Goal: Information Seeking & Learning: Find specific fact

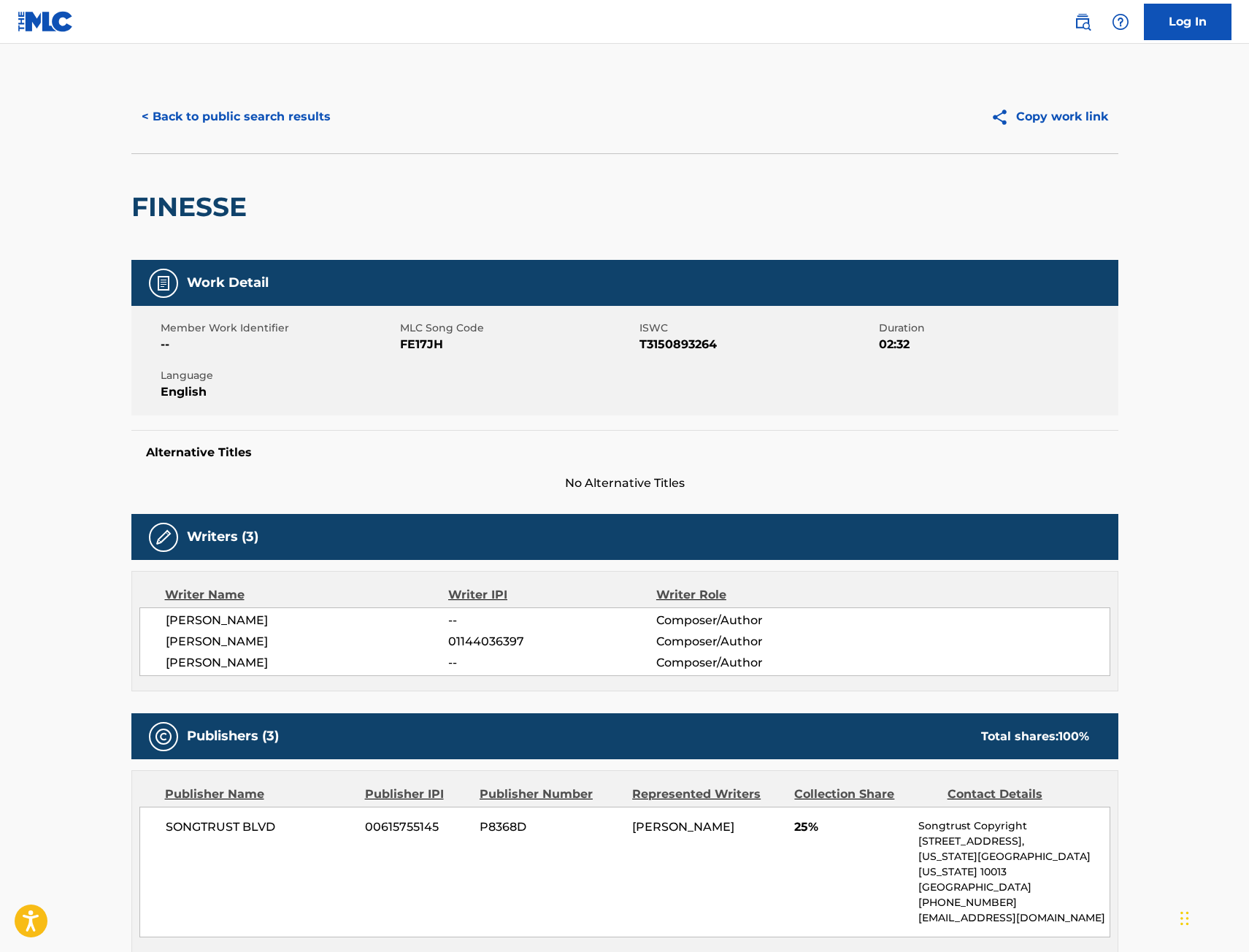
click at [348, 135] on div "< Back to public search results Copy work link" at bounding box center [624, 116] width 987 height 73
click at [292, 121] on button "< Back to public search results" at bounding box center [236, 116] width 209 height 37
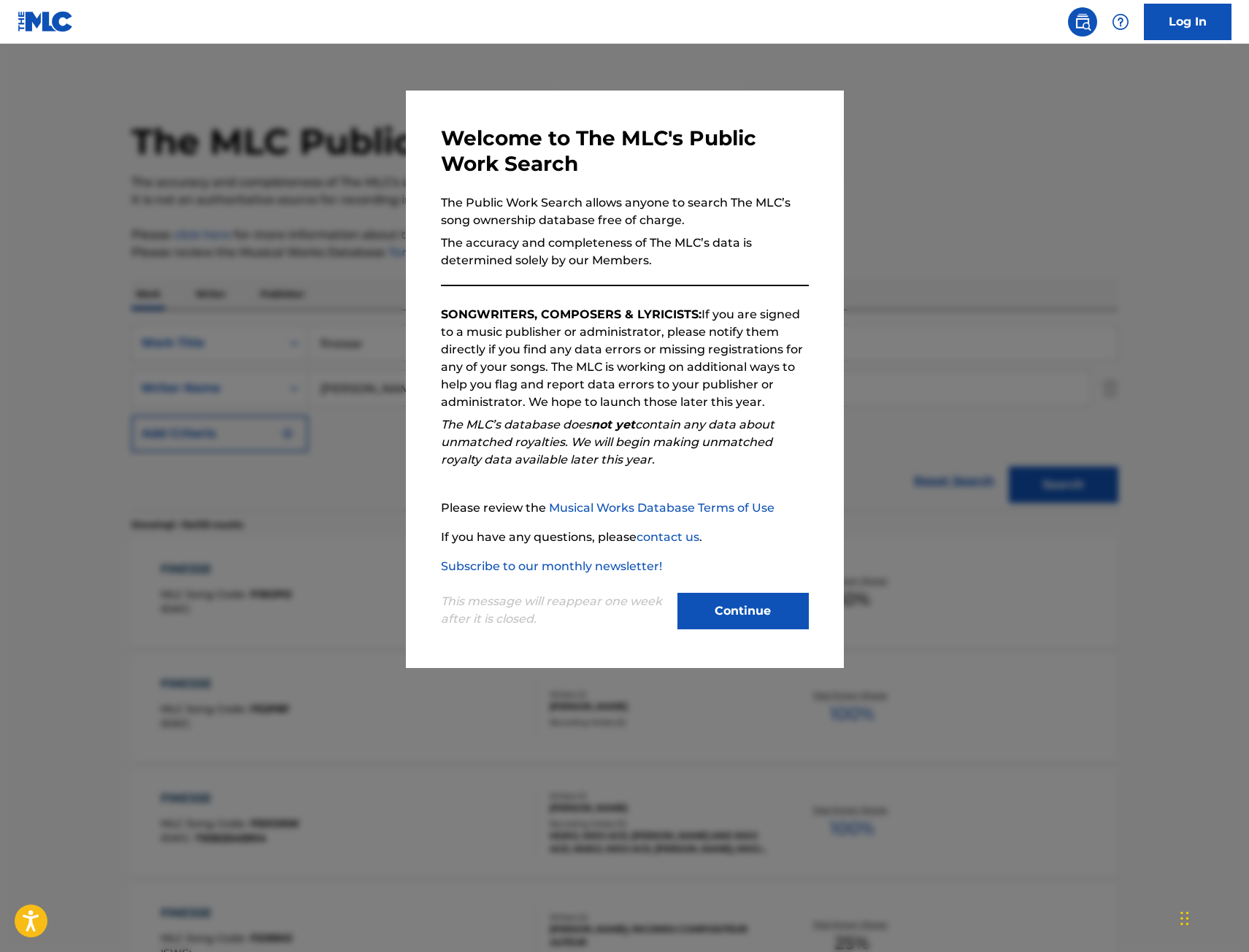
scroll to position [595, 0]
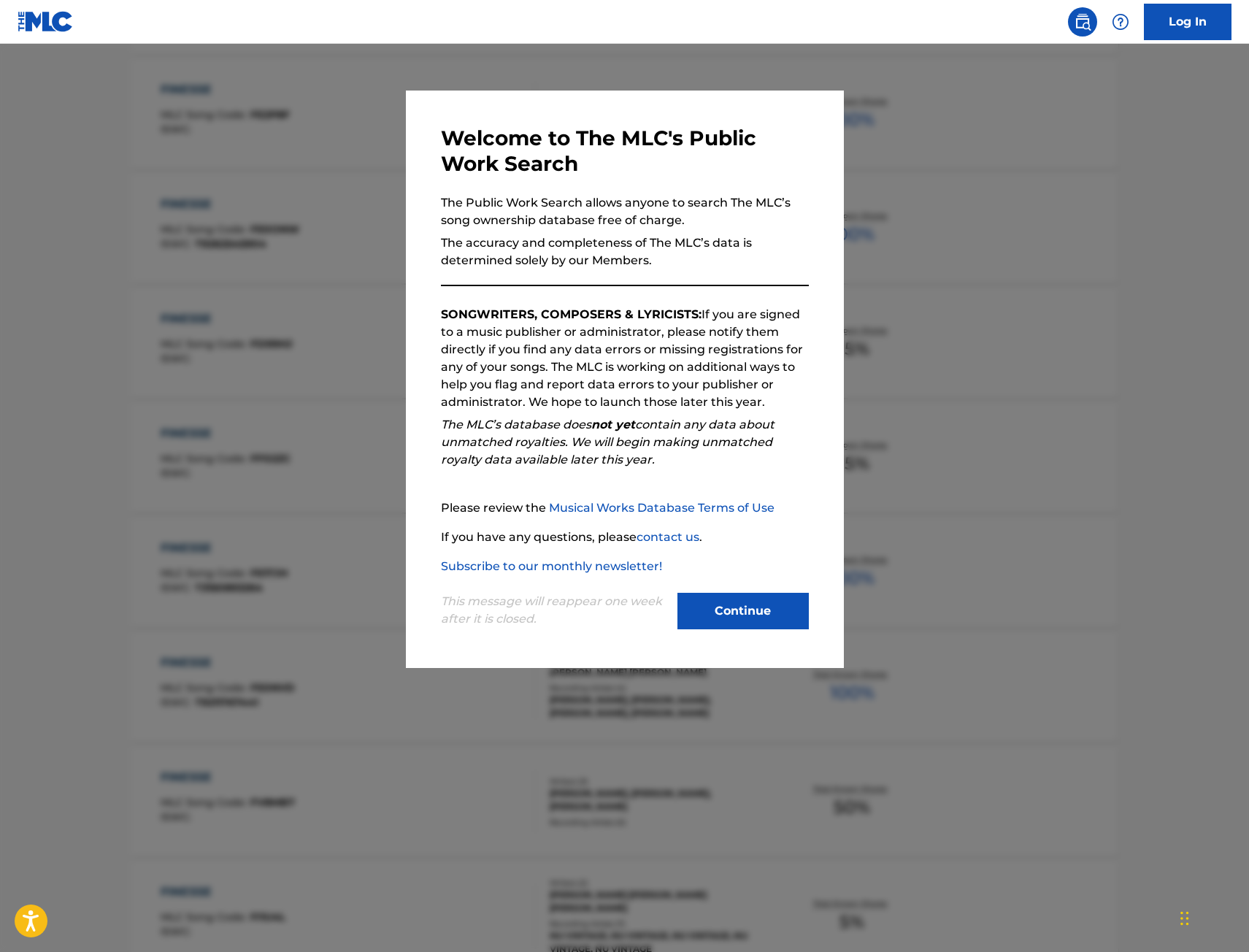
click at [315, 276] on div at bounding box center [624, 520] width 1249 height 952
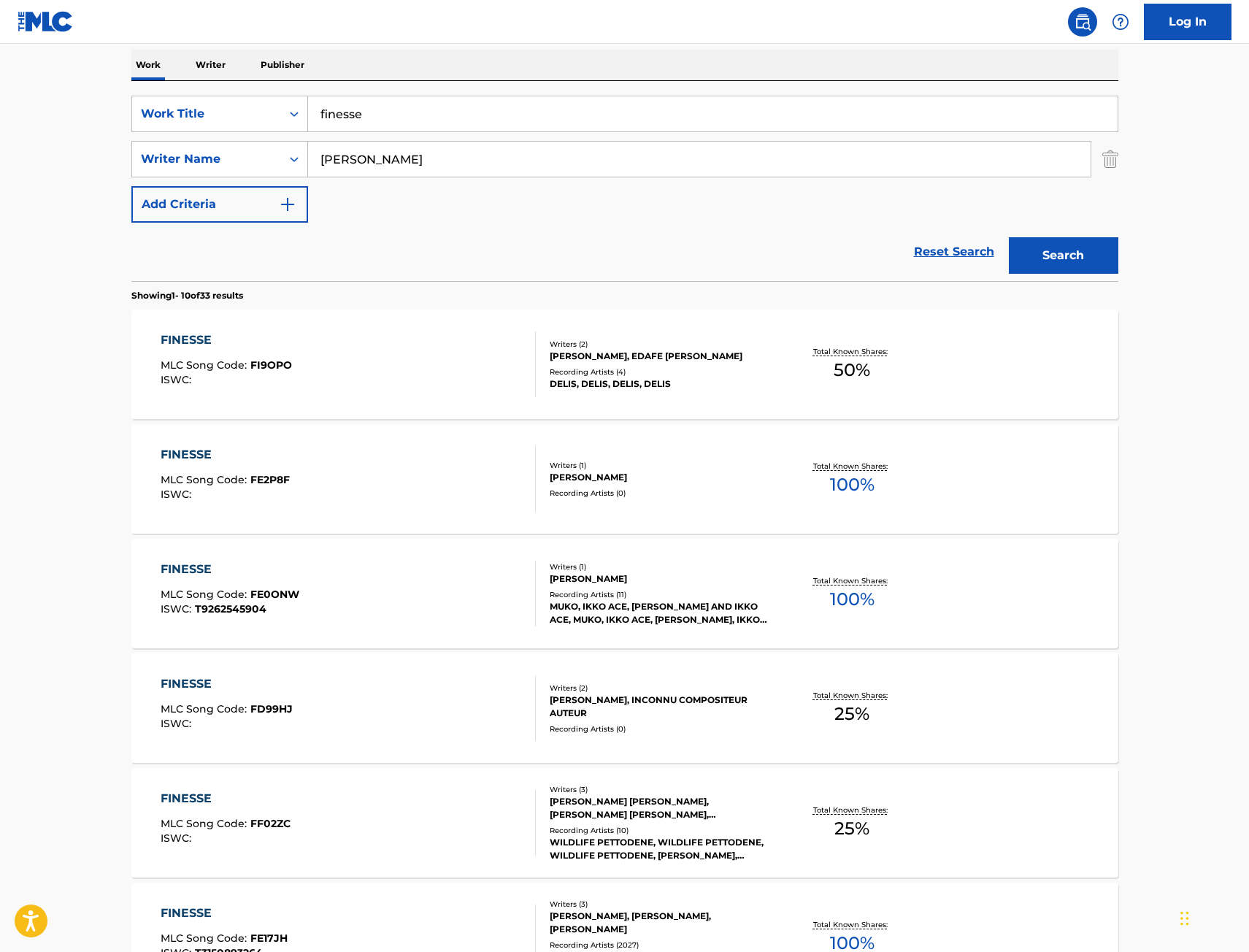
scroll to position [0, 0]
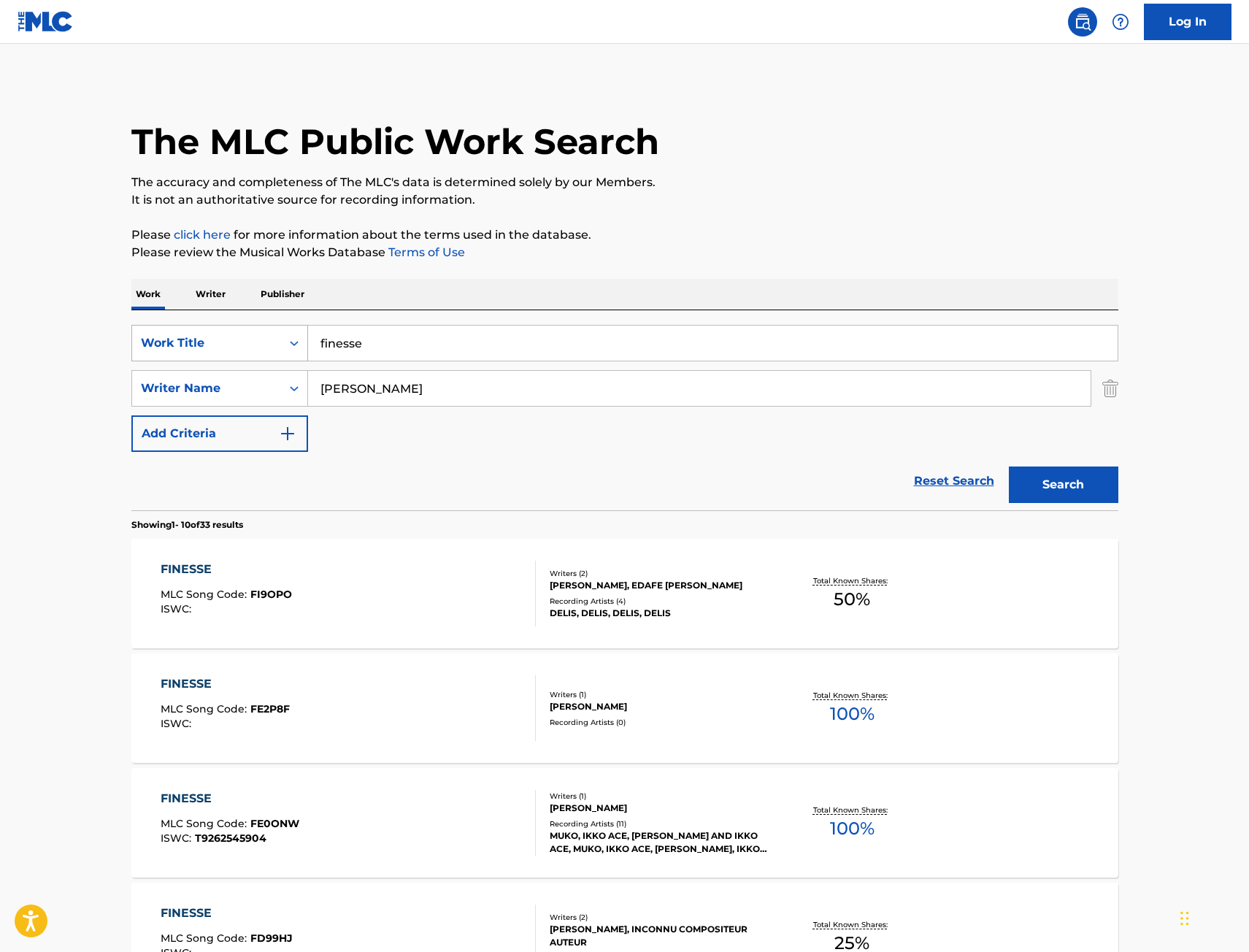
drag, startPoint x: 363, startPoint y: 341, endPoint x: 226, endPoint y: 340, distance: 137.0
click at [239, 339] on div "SearchWithCriteria9442012f-e5ce-4b7f-9f30-21d3868b8f91 Work Title finesse" at bounding box center [624, 343] width 987 height 37
type input "go baka"
type input "[PERSON_NAME]"
click at [1009, 466] on button "Search" at bounding box center [1064, 484] width 110 height 37
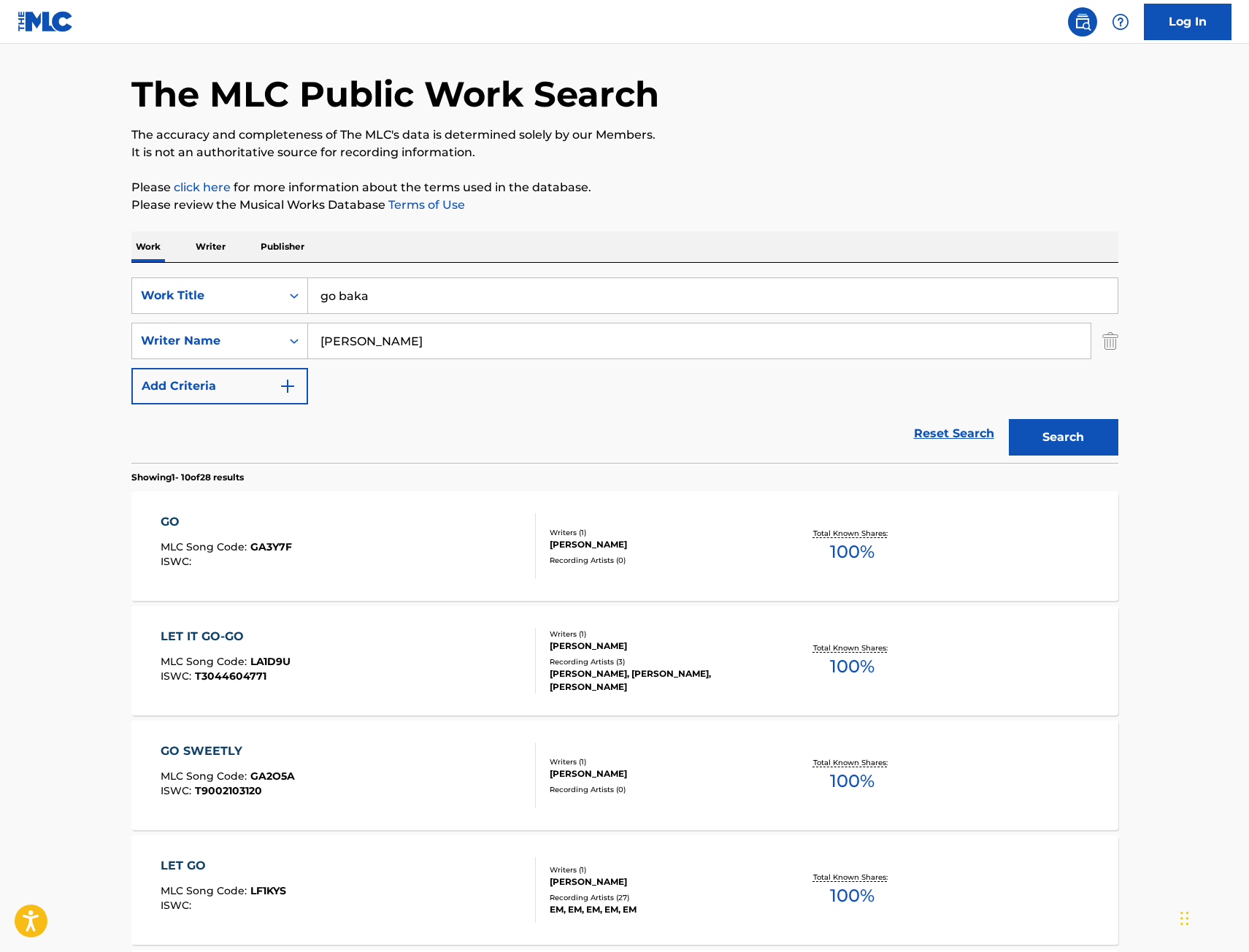
scroll to position [73, 0]
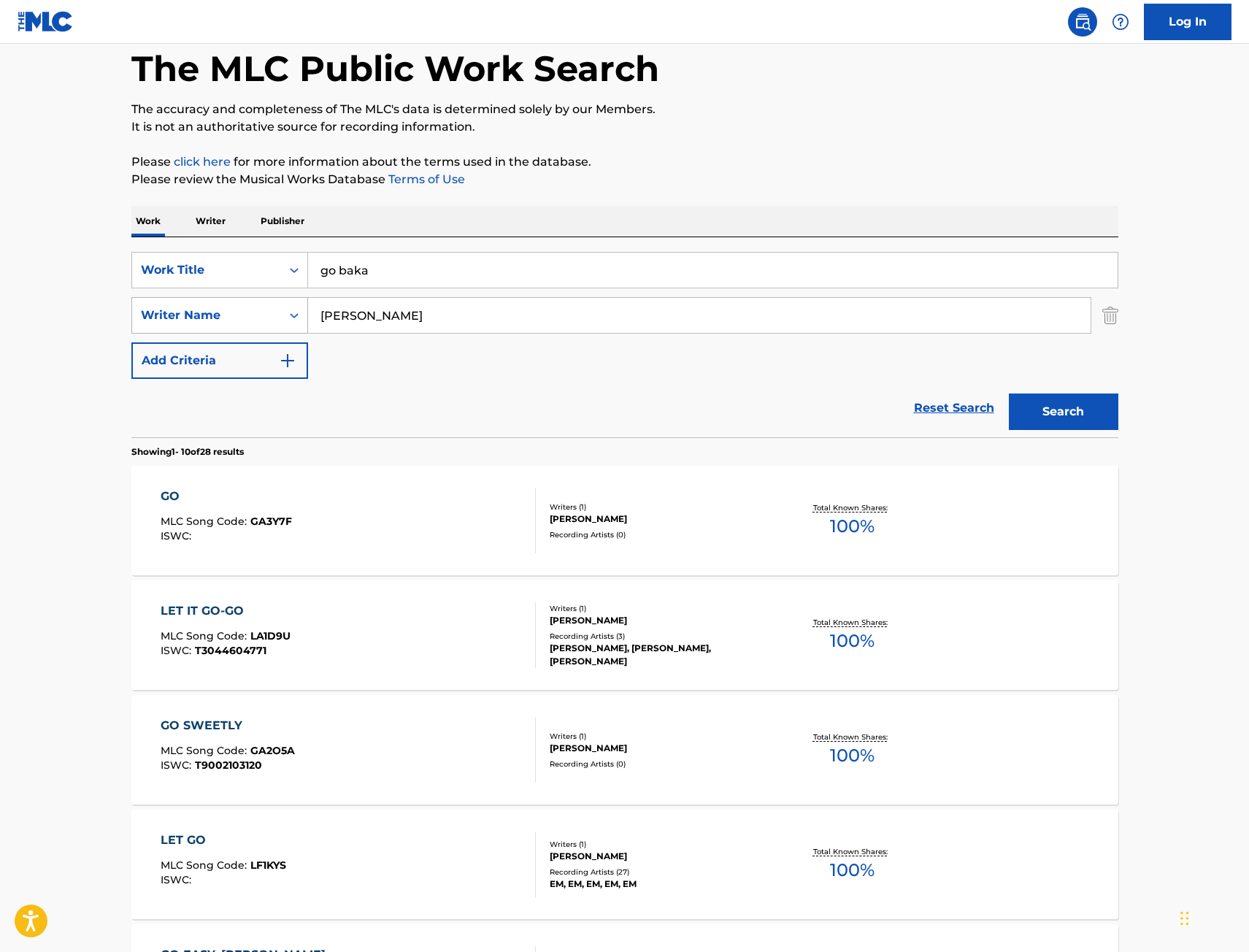
drag, startPoint x: 409, startPoint y: 317, endPoint x: 279, endPoint y: 321, distance: 130.1
click at [280, 321] on div "SearchWithCriteria9604f185-6553-4132-8b21-6b949514842b Writer Name [PERSON_NAME]" at bounding box center [624, 315] width 987 height 37
click at [1009, 393] on button "Search" at bounding box center [1064, 411] width 110 height 37
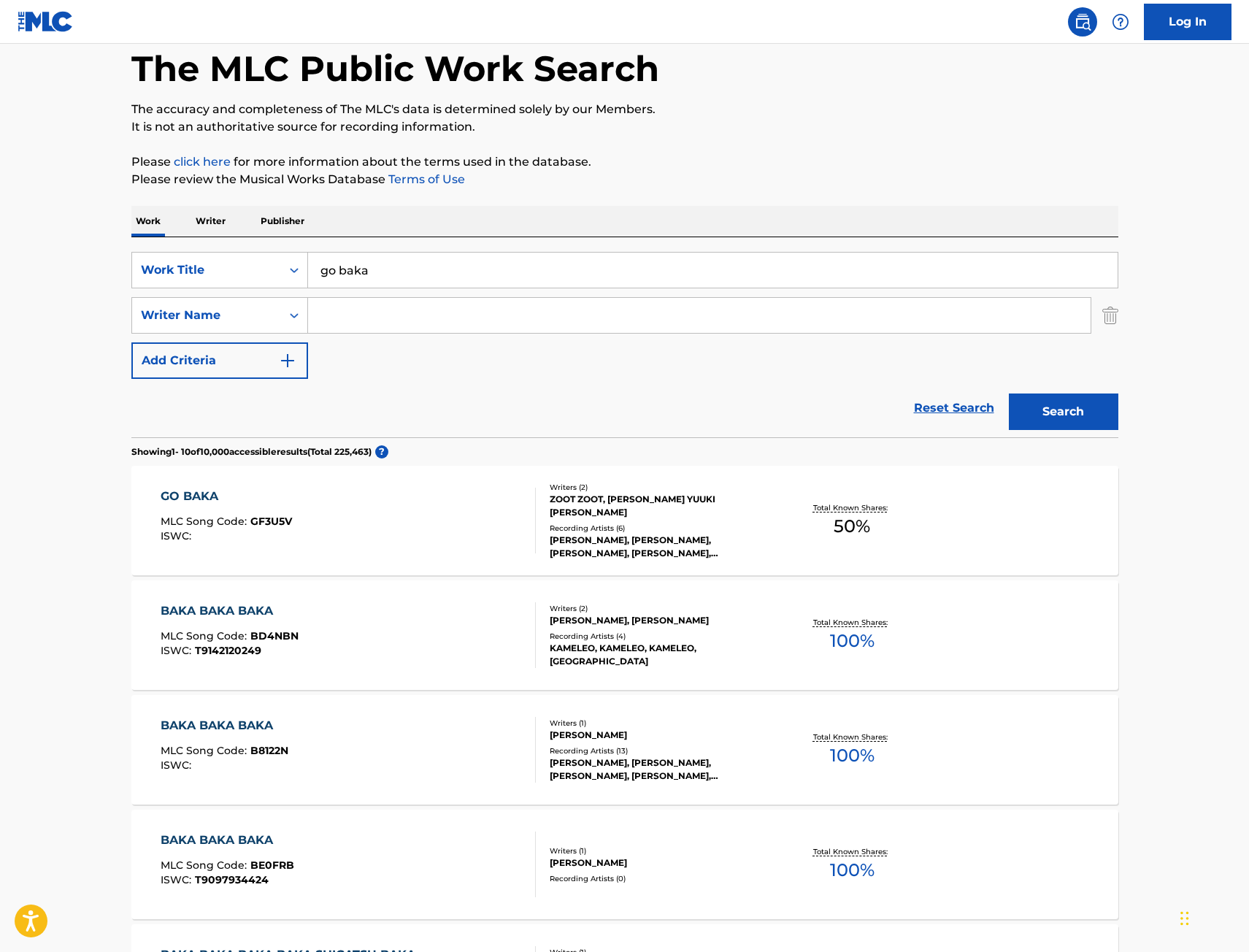
click at [462, 545] on div "GO BAKA MLC Song Code : GF3U5V ISWC :" at bounding box center [348, 521] width 375 height 66
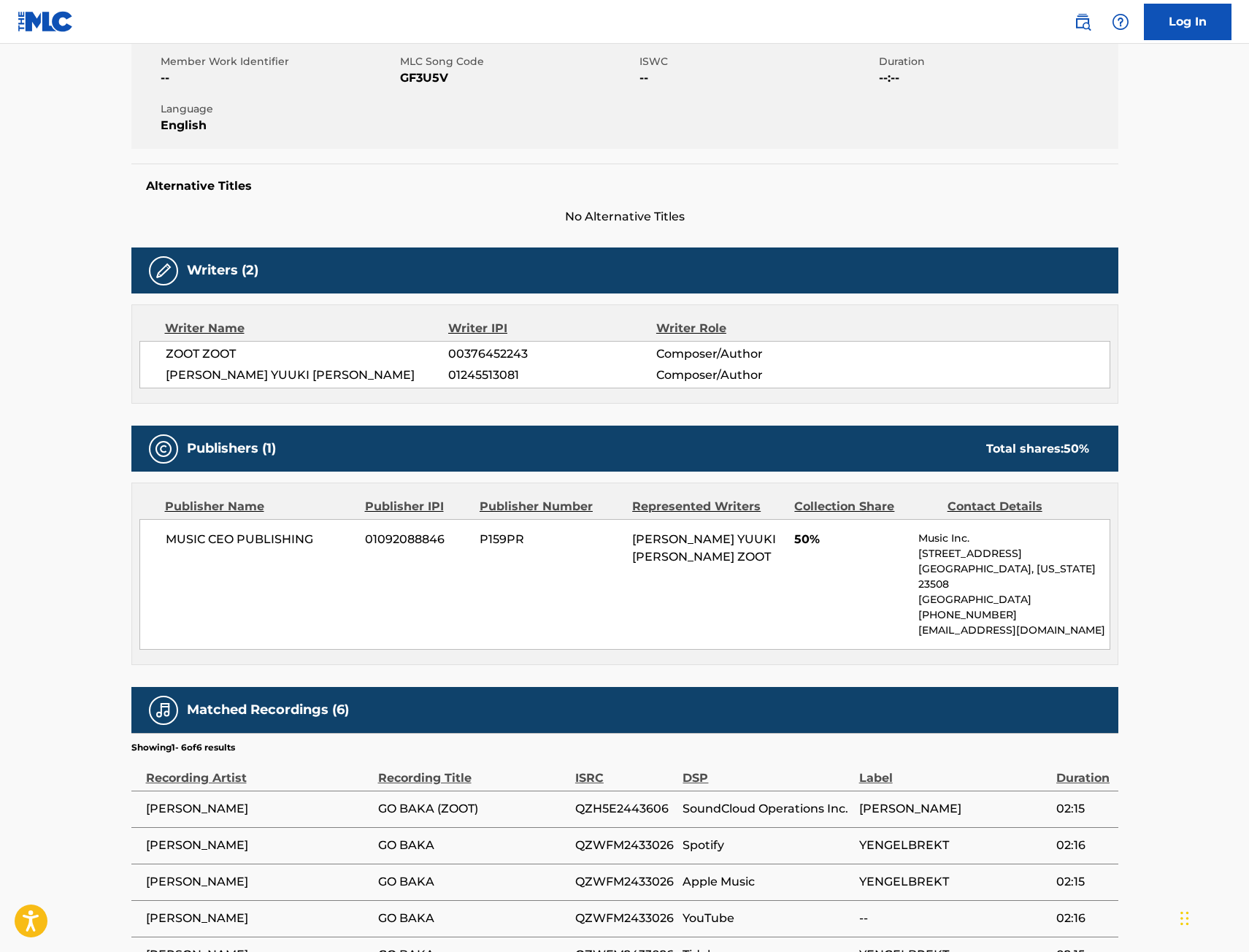
scroll to position [292, 0]
